Goal: Task Accomplishment & Management: Use online tool/utility

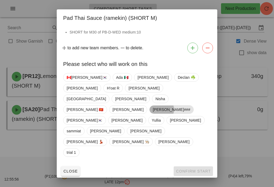
click at [190, 112] on span "[PERSON_NAME]###" at bounding box center [171, 109] width 37 height 8
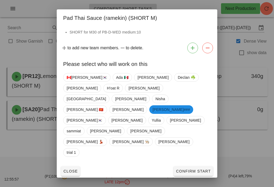
click at [193, 169] on span "Confirm Start" at bounding box center [193, 171] width 35 height 4
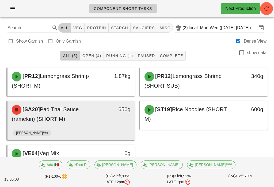
click at [89, 126] on div "[SA20] Pad Thai Sauce (ramekin) (SHORT M)" at bounding box center [56, 114] width 94 height 25
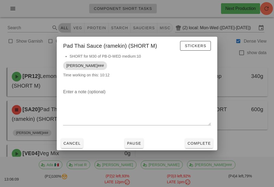
click at [204, 140] on button "Complete" at bounding box center [199, 143] width 28 height 10
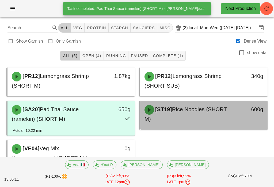
click at [180, 117] on div "[ST19] Rice Noodles (SHORT M)" at bounding box center [188, 114] width 94 height 25
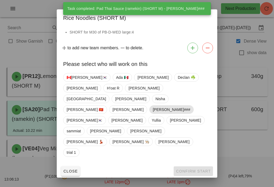
click at [190, 109] on span "[PERSON_NAME]###" at bounding box center [171, 109] width 37 height 8
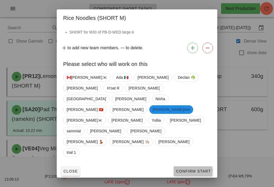
click at [197, 169] on span "Confirm Start" at bounding box center [193, 171] width 35 height 4
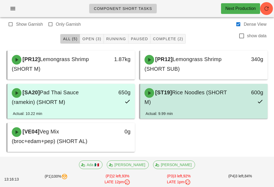
scroll to position [12, 0]
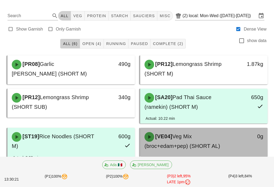
click at [218, 145] on span "Veg Mix (broc+edam+pep) (SHORT AL)" at bounding box center [183, 141] width 76 height 16
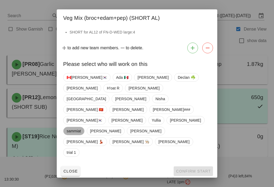
click at [81, 127] on span "sammiat" at bounding box center [74, 131] width 14 height 8
click at [195, 166] on button "Confirm Start" at bounding box center [193, 171] width 39 height 10
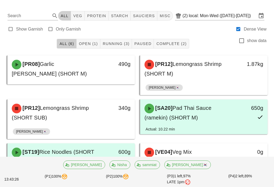
click at [119, 44] on span "Running (3)" at bounding box center [116, 43] width 27 height 4
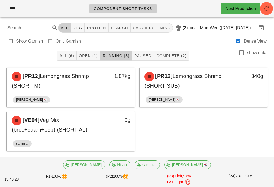
click at [92, 55] on span "Open (1)" at bounding box center [88, 56] width 19 height 4
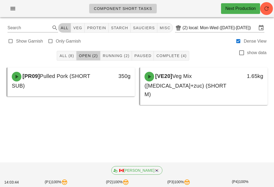
click at [69, 55] on span "All (8)" at bounding box center [66, 56] width 15 height 4
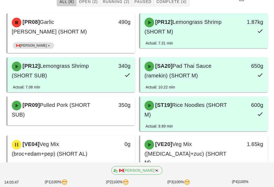
scroll to position [56, 0]
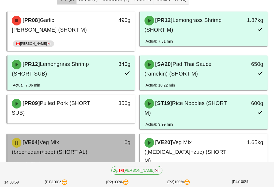
click at [89, 160] on div "[VE04] Veg Mix (broc+edam+pep) (SHORT AL) 0g" at bounding box center [70, 147] width 127 height 27
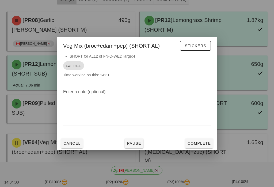
click at [72, 144] on button "Cancel" at bounding box center [72, 143] width 22 height 10
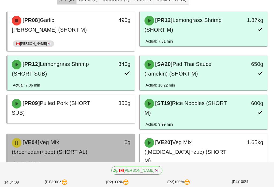
click at [84, 155] on span "Veg Mix (broc+edam+pep) (SHORT AL)" at bounding box center [50, 147] width 76 height 16
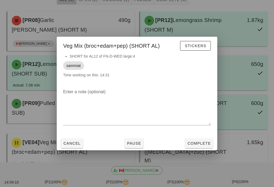
click at [202, 145] on span "Complete" at bounding box center [199, 143] width 24 height 4
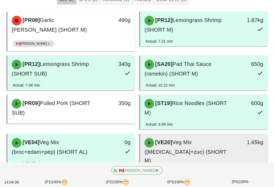
click at [202, 143] on span "Veg Mix ([MEDICAL_DATA]+zuc) (SHORT M)" at bounding box center [186, 151] width 82 height 24
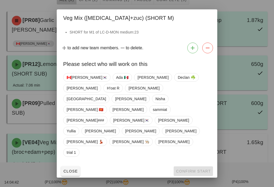
click at [104, 55] on div "to add new team members. to delete." at bounding box center [137, 47] width 161 height 15
click at [73, 169] on span "Close" at bounding box center [70, 171] width 15 height 4
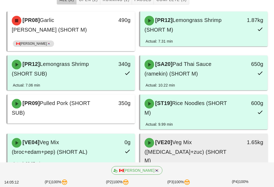
click at [162, 148] on div "[VE20] Veg Mix ([MEDICAL_DATA]+zuc) (SHORT M)" at bounding box center [188, 151] width 94 height 33
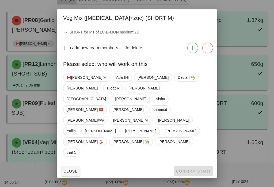
click at [75, 166] on button "Close" at bounding box center [70, 171] width 19 height 10
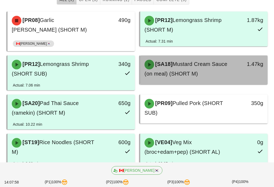
click at [218, 68] on div "[SA18] Mustard Cream Sauce (on meal) (SHORT M)" at bounding box center [188, 68] width 94 height 25
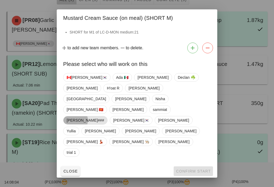
click at [82, 124] on span "[PERSON_NAME]###" at bounding box center [85, 120] width 37 height 8
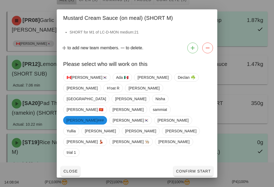
click at [185, 166] on button "Confirm Start" at bounding box center [193, 171] width 39 height 10
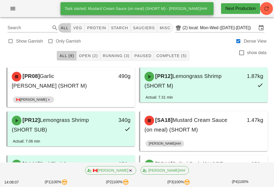
click at [122, 53] on button "Running (3)" at bounding box center [116, 56] width 32 height 10
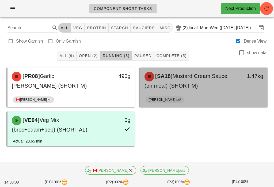
click at [192, 89] on span "Mustard Cream Sauce (on meal) (SHORT M)" at bounding box center [186, 81] width 83 height 16
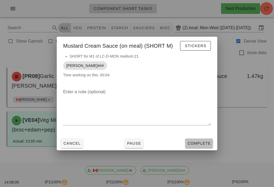
click at [203, 146] on button "Complete" at bounding box center [199, 143] width 28 height 10
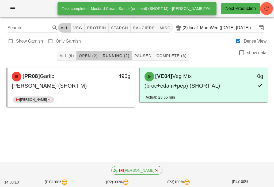
click at [96, 55] on span "Open (2)" at bounding box center [88, 56] width 19 height 4
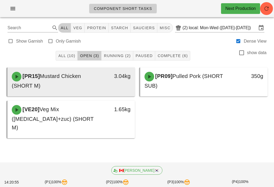
click at [99, 81] on div "[PR15] Mustard Chicken (SHORT M)" at bounding box center [56, 81] width 94 height 25
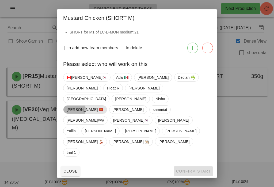
click at [104, 109] on span "[PERSON_NAME] 🇻🇳" at bounding box center [85, 109] width 37 height 8
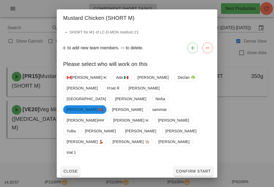
click at [183, 166] on button "Confirm Start" at bounding box center [193, 171] width 39 height 10
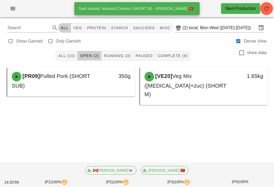
click at [186, 149] on div "Component Short Tasks Next Production Search All veg protein starch sauciers mi…" at bounding box center [137, 93] width 274 height 187
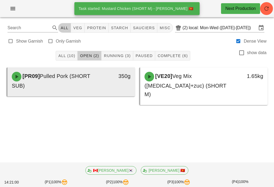
click at [100, 82] on div "[PR09] Pulled Pork (SHORT SUB)" at bounding box center [56, 81] width 94 height 25
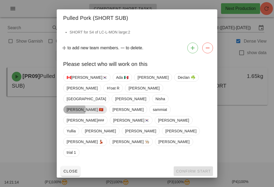
click at [104, 112] on span "[PERSON_NAME] 🇻🇳" at bounding box center [85, 109] width 37 height 8
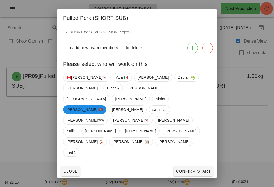
click at [193, 139] on div "🇨🇦[PERSON_NAME]🇰🇷 Ada 🇲🇽 [PERSON_NAME] ☘️ [PERSON_NAME] [PERSON_NAME] Milan [PE…" at bounding box center [137, 117] width 161 height 93
click at [205, 166] on button "Confirm Start" at bounding box center [193, 171] width 39 height 10
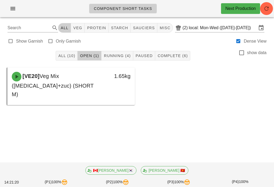
click at [66, 51] on button "All (10)" at bounding box center [67, 56] width 22 height 10
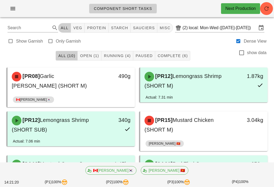
click at [119, 49] on div "All (10) Open (1) Running (4) Paused Complete (6) show data" at bounding box center [137, 55] width 268 height 17
click at [112, 59] on button "Running (4)" at bounding box center [117, 56] width 32 height 10
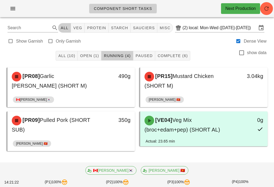
click at [126, 52] on button "Running (4)" at bounding box center [117, 56] width 32 height 10
click at [87, 58] on span "Open (1)" at bounding box center [89, 56] width 19 height 4
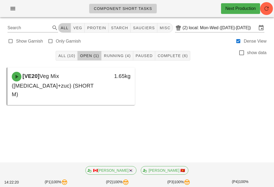
click at [68, 56] on span "All (10)" at bounding box center [66, 56] width 17 height 4
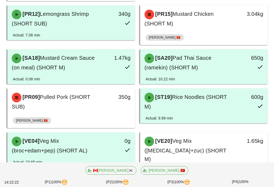
scroll to position [116, 0]
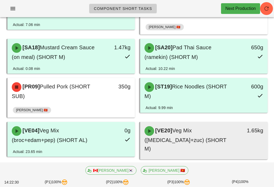
click at [202, 140] on div "[VE20] Veg Mix ([MEDICAL_DATA]+zuc) (SHORT M)" at bounding box center [188, 139] width 94 height 33
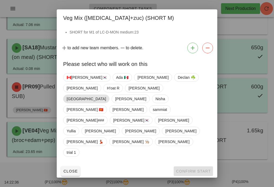
click at [94, 103] on span "[GEOGRAPHIC_DATA]" at bounding box center [86, 99] width 39 height 8
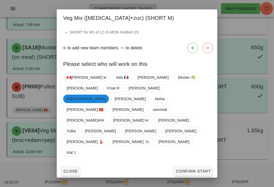
scroll to position [116, 0]
click at [206, 166] on button "Confirm Start" at bounding box center [193, 171] width 39 height 10
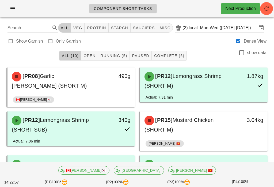
click at [117, 59] on button "Running (5)" at bounding box center [114, 56] width 32 height 10
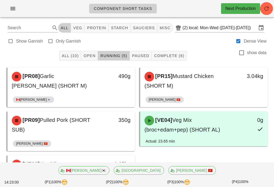
click at [70, 56] on span "All (10)" at bounding box center [70, 56] width 17 height 4
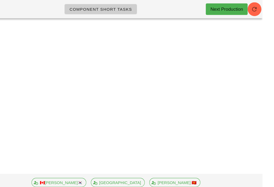
scroll to position [8, 0]
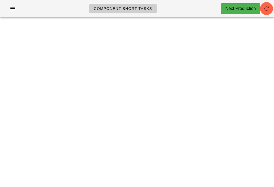
click at [266, 0] on div "Component Short Tasks Next Production" at bounding box center [137, 8] width 274 height 17
click at [265, 12] on button "button" at bounding box center [266, 8] width 13 height 13
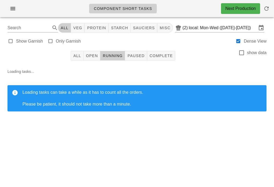
click at [76, 56] on span "All" at bounding box center [77, 56] width 8 height 4
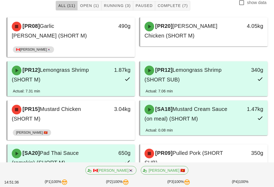
scroll to position [50, 0]
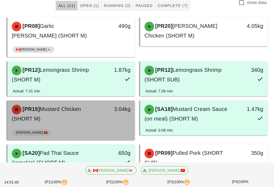
click at [106, 125] on div "3.04kg" at bounding box center [118, 113] width 31 height 25
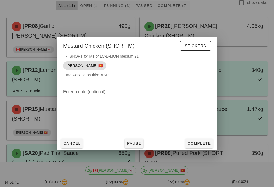
click at [202, 148] on button "Complete" at bounding box center [199, 143] width 28 height 10
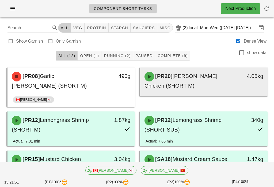
click at [238, 81] on div "4.05kg" at bounding box center [250, 81] width 31 height 25
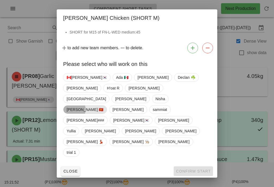
click at [104, 109] on span "[PERSON_NAME] 🇻🇳" at bounding box center [85, 109] width 37 height 8
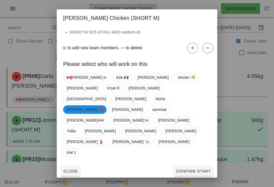
click at [197, 169] on span "Confirm Start" at bounding box center [193, 171] width 35 height 4
